Goal: Task Accomplishment & Management: Manage account settings

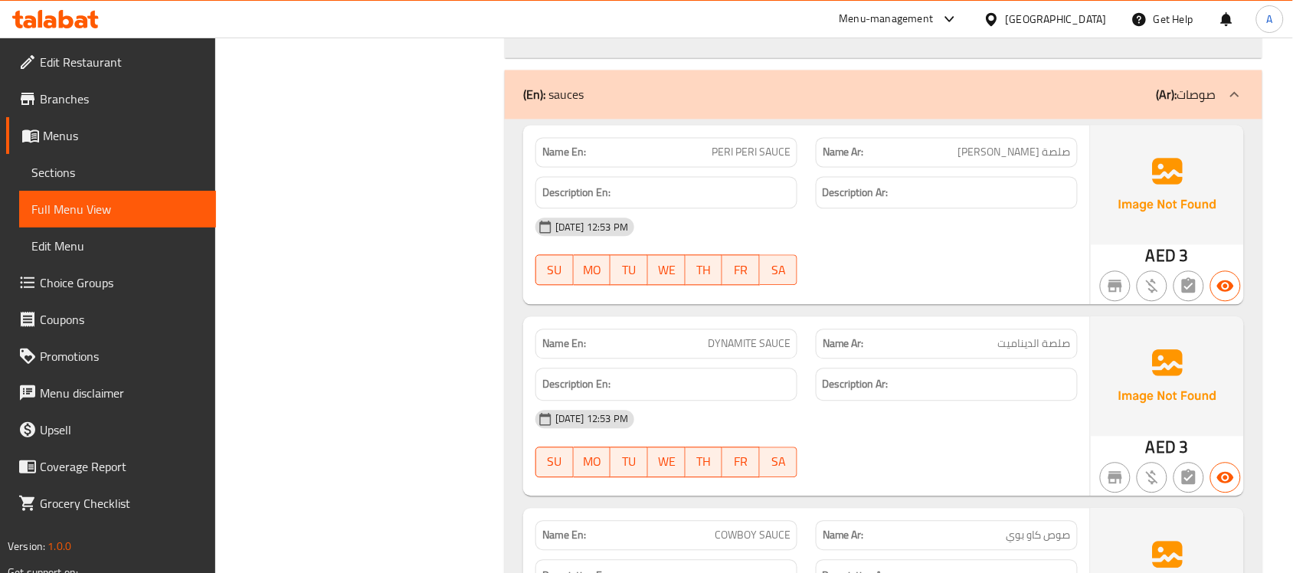
click at [924, 21] on div "Menu-management" at bounding box center [887, 19] width 94 height 18
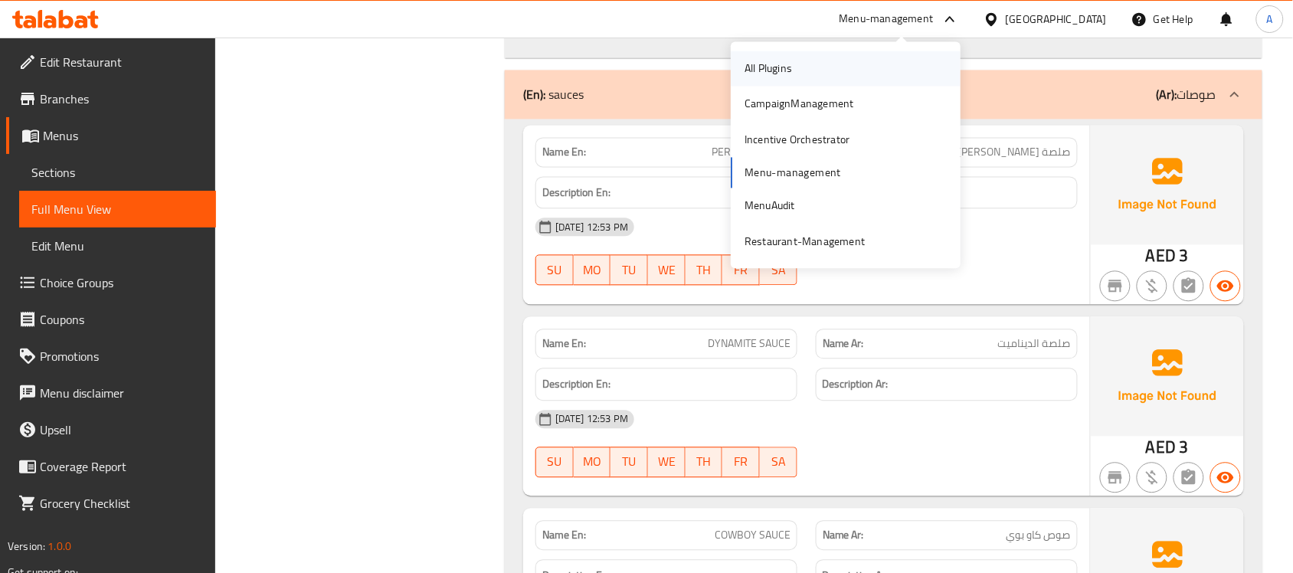
scroll to position [81973, 0]
click at [786, 70] on div "All Plugins" at bounding box center [769, 68] width 48 height 17
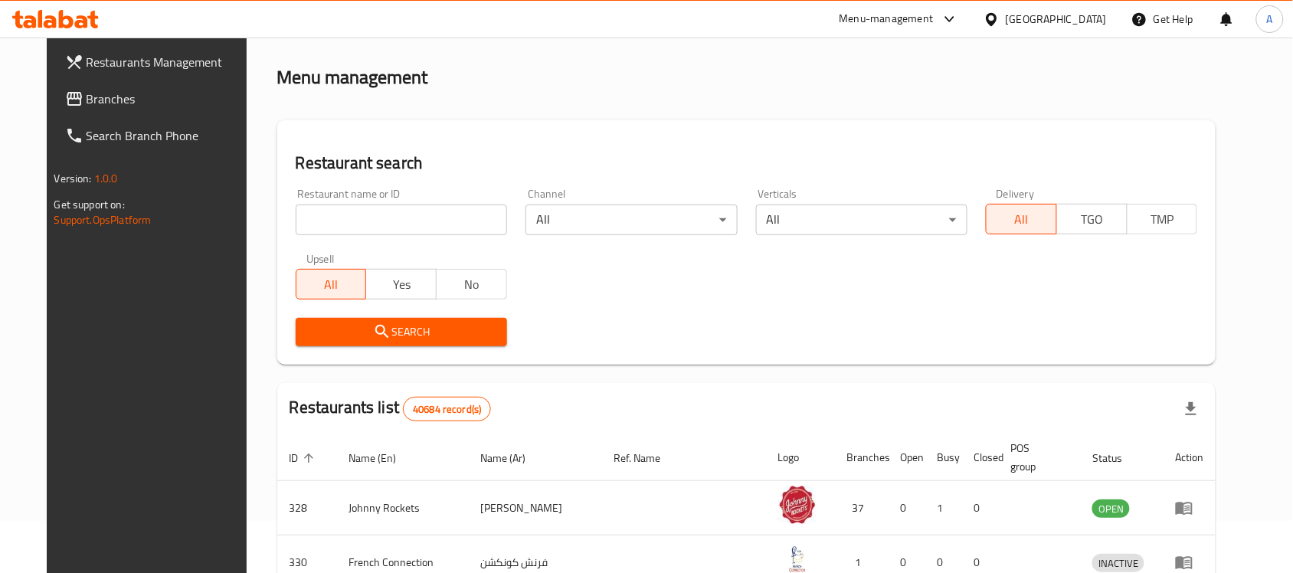
scroll to position [219, 0]
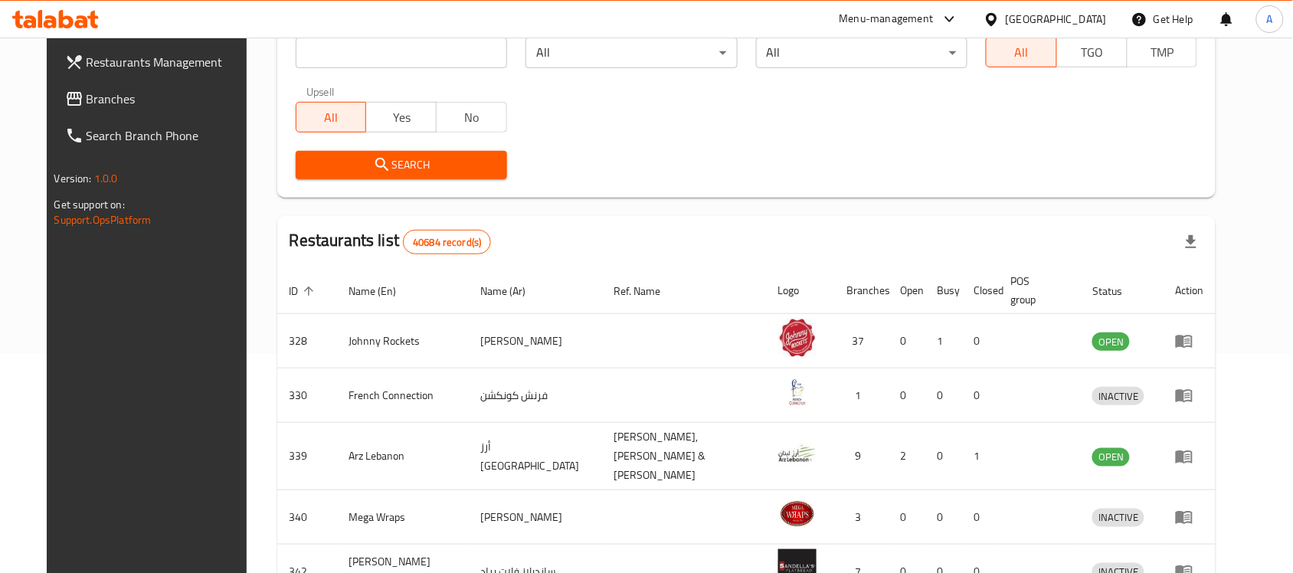
click at [90, 100] on span "Branches" at bounding box center [169, 99] width 164 height 18
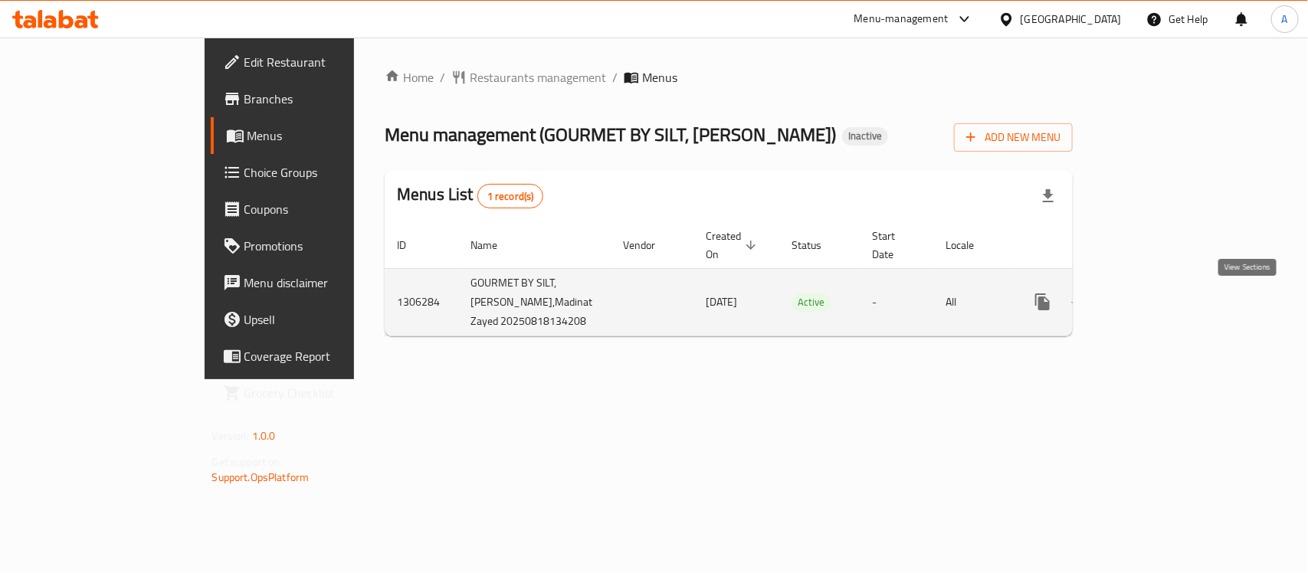
click at [1162, 296] on icon "enhanced table" at bounding box center [1153, 302] width 18 height 18
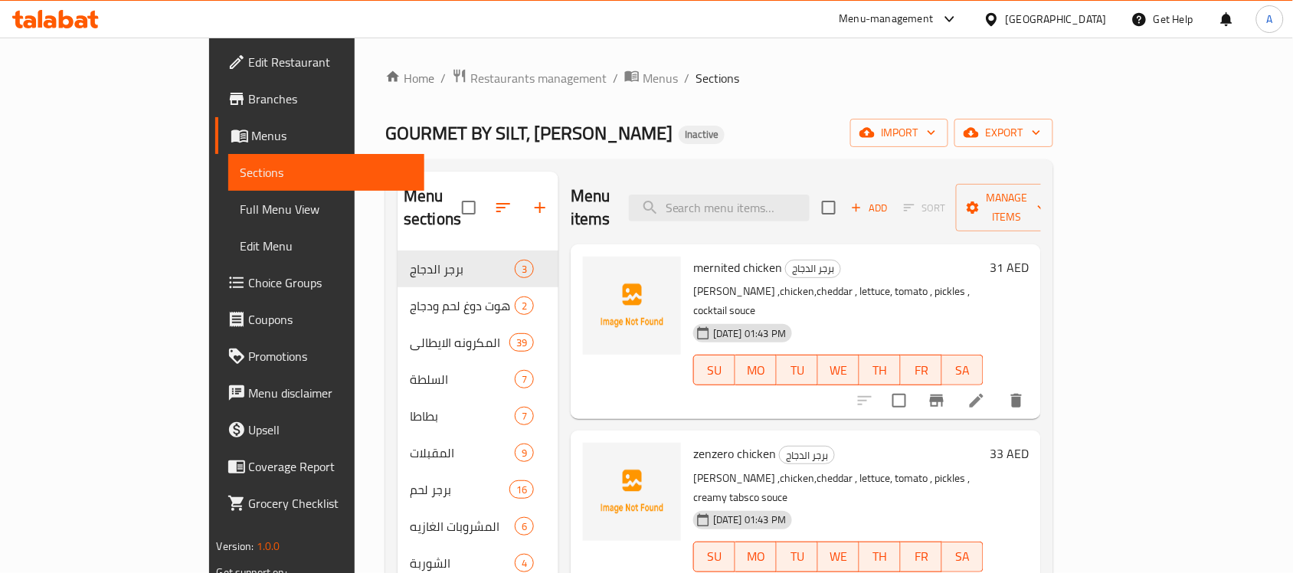
click at [249, 98] on span "Branches" at bounding box center [331, 99] width 164 height 18
